Goal: Go to known website: Access a specific website the user already knows

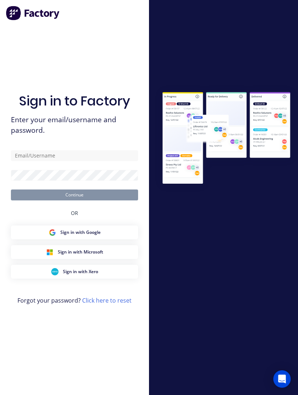
click at [47, 161] on input "text" at bounding box center [74, 155] width 127 height 11
click at [92, 160] on input "text" at bounding box center [74, 155] width 127 height 11
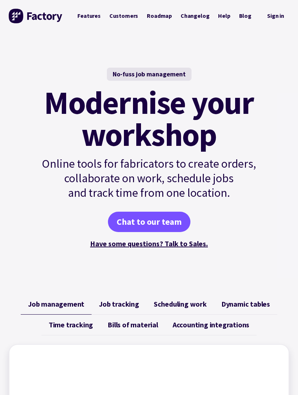
click at [273, 14] on link "Sign in" at bounding box center [275, 16] width 27 height 15
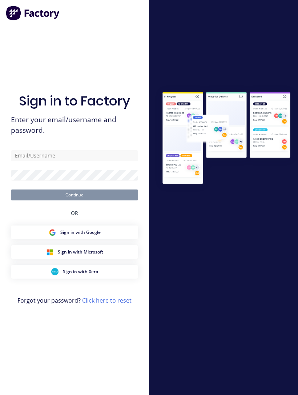
click at [106, 276] on button "Sign in with Xero" at bounding box center [74, 272] width 127 height 14
click at [100, 236] on span "Sign in with Google" at bounding box center [80, 232] width 40 height 7
click at [109, 259] on button "Sign in with Microsoft" at bounding box center [74, 252] width 127 height 14
click at [55, 161] on input "text" at bounding box center [74, 155] width 127 height 11
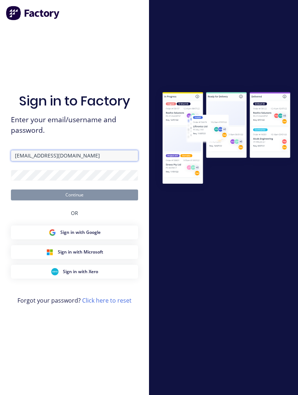
type input "[EMAIL_ADDRESS][DOMAIN_NAME]"
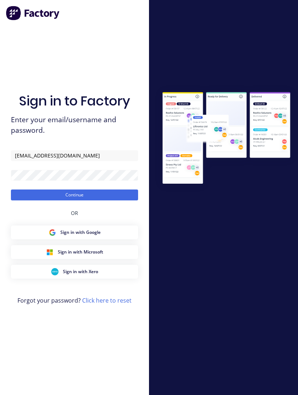
click at [91, 200] on button "Continue" at bounding box center [74, 194] width 127 height 11
